Goal: Task Accomplishment & Management: Manage account settings

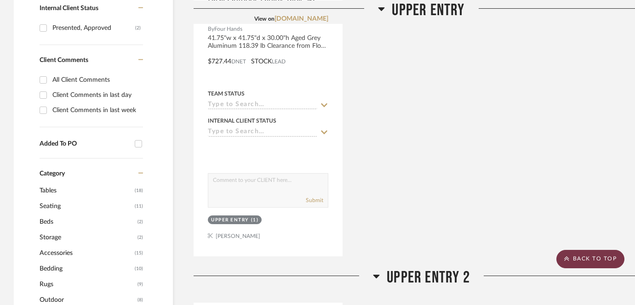
click at [577, 258] on scroll-to-top-button "BACK TO TOP" at bounding box center [590, 259] width 68 height 18
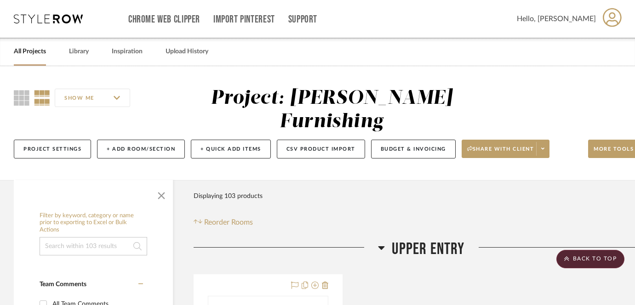
click at [34, 53] on link "All Projects" at bounding box center [30, 52] width 32 height 12
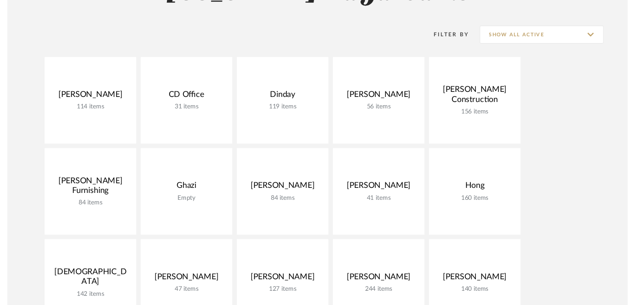
scroll to position [153, 0]
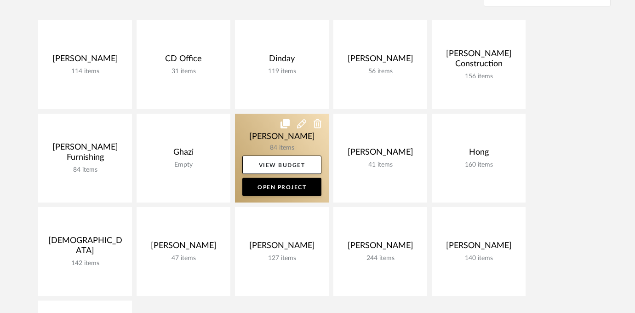
click at [275, 133] on link at bounding box center [282, 158] width 94 height 89
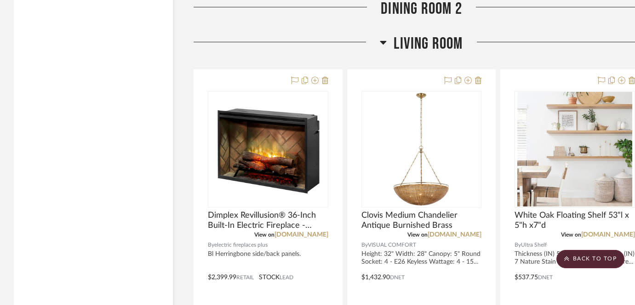
scroll to position [2270, 0]
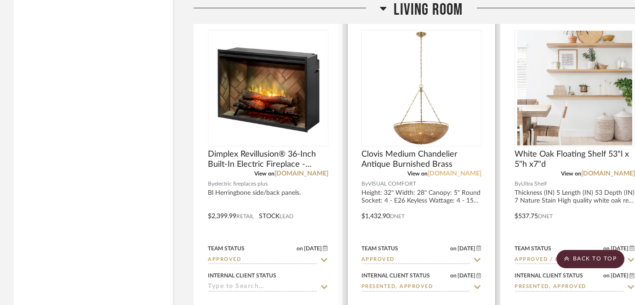
click at [453, 171] on link "[DOMAIN_NAME]" at bounding box center [454, 174] width 54 height 6
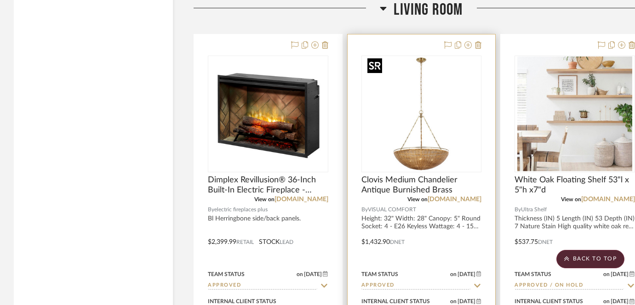
scroll to position [2246, 0]
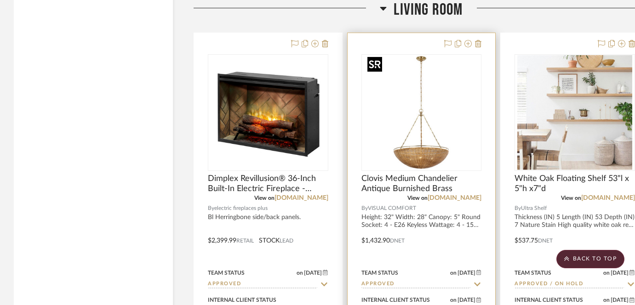
click at [460, 76] on img "0" at bounding box center [421, 112] width 115 height 115
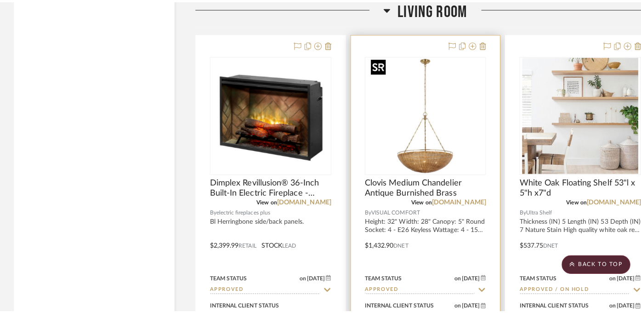
scroll to position [0, 0]
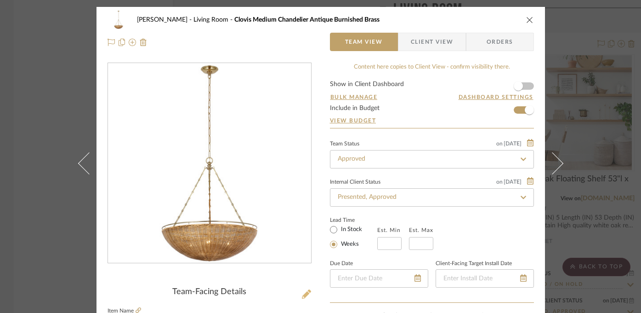
click at [305, 292] on icon at bounding box center [306, 293] width 9 height 9
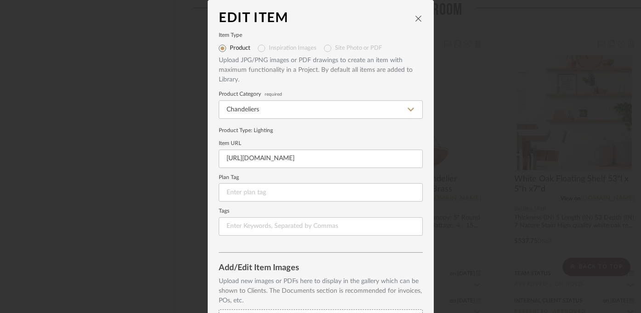
scroll to position [14, 0]
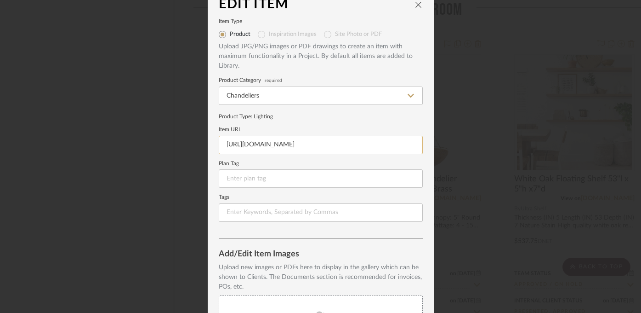
click at [262, 149] on input "[URL][DOMAIN_NAME]" at bounding box center [321, 145] width 204 height 18
paste input "-chc5637/?selected_product=CHC%205637AI/NTW#2461=85945"
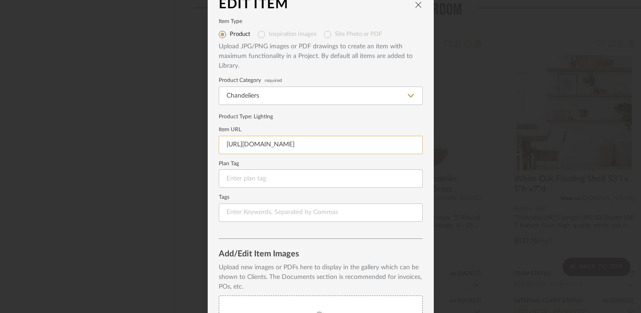
scroll to position [0, 166]
type input "[URL][DOMAIN_NAME]"
click at [327, 242] on mat-dialog-content "Edit Item Item Type Product Inspiration Images Site Photo or PDF Upload JPG/PNG…" at bounding box center [321, 205] width 204 height 416
click at [415, 5] on icon "close" at bounding box center [418, 4] width 7 height 7
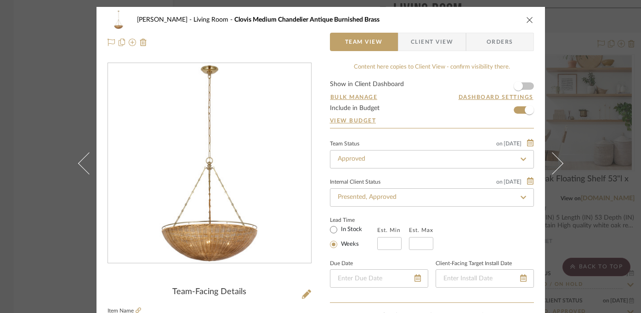
click at [620, 82] on div "[PERSON_NAME] Living Room Clovis Medium Chandelier Antique Burnished Brass Team…" at bounding box center [320, 156] width 641 height 313
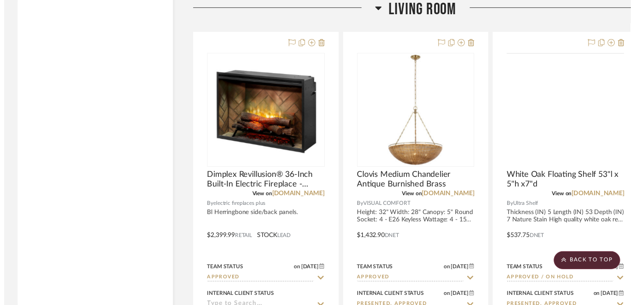
scroll to position [2246, 0]
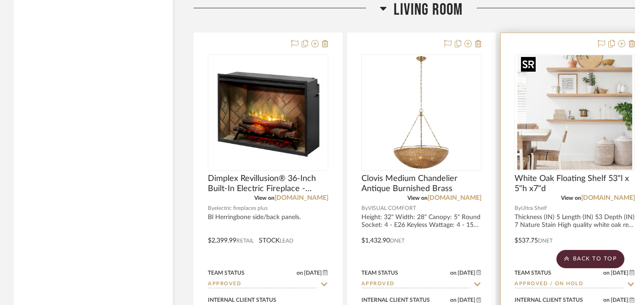
click at [569, 115] on img "0" at bounding box center [574, 112] width 115 height 115
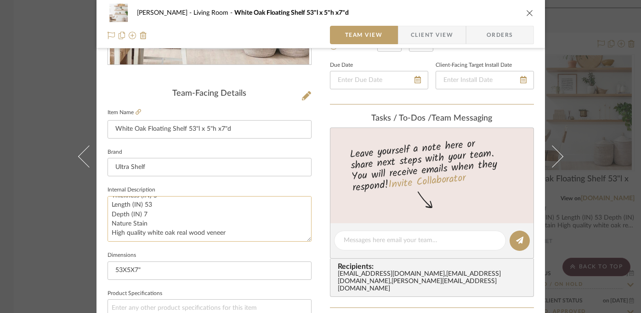
scroll to position [0, 0]
click at [136, 110] on icon at bounding box center [139, 112] width 6 height 6
click at [136, 114] on icon at bounding box center [139, 112] width 6 height 6
click at [601, 160] on div "[PERSON_NAME] Living Room White Oak Floating Shelf 53"l x 5"h x7"d Team View Cl…" at bounding box center [320, 156] width 641 height 313
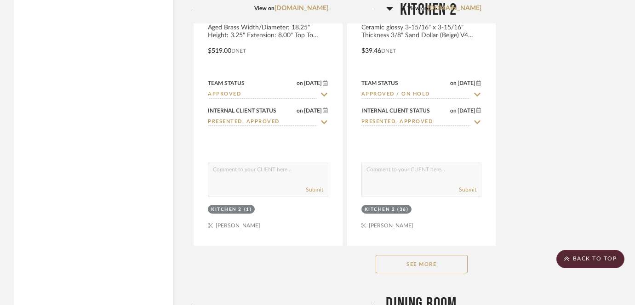
scroll to position [1773, 0]
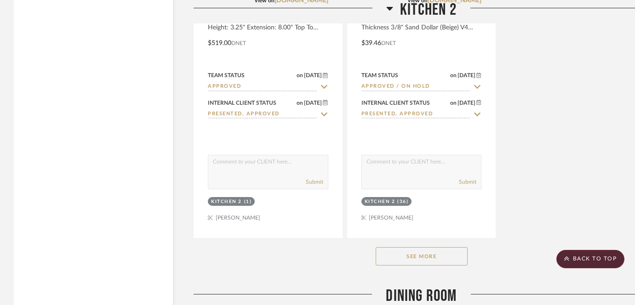
click at [402, 258] on button "See More" at bounding box center [422, 256] width 92 height 18
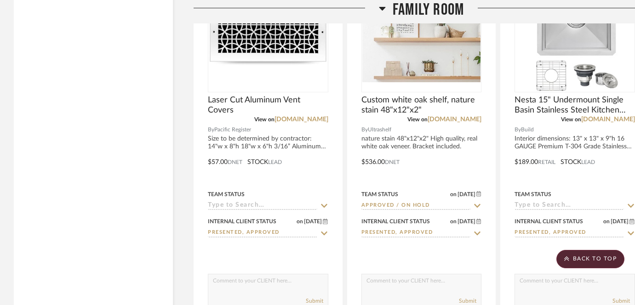
scroll to position [7618, 0]
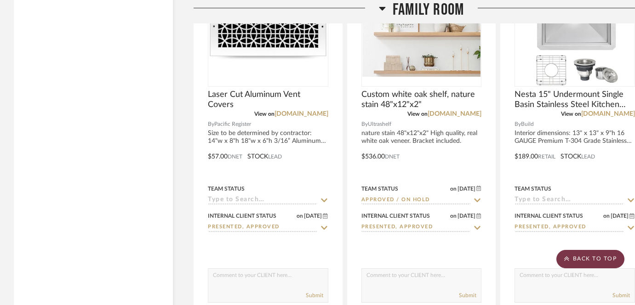
click at [572, 261] on scroll-to-top-button "BACK TO TOP" at bounding box center [590, 259] width 68 height 18
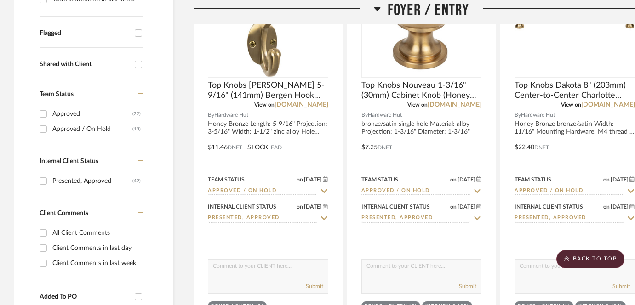
scroll to position [0, 0]
